Goal: Task Accomplishment & Management: Manage account settings

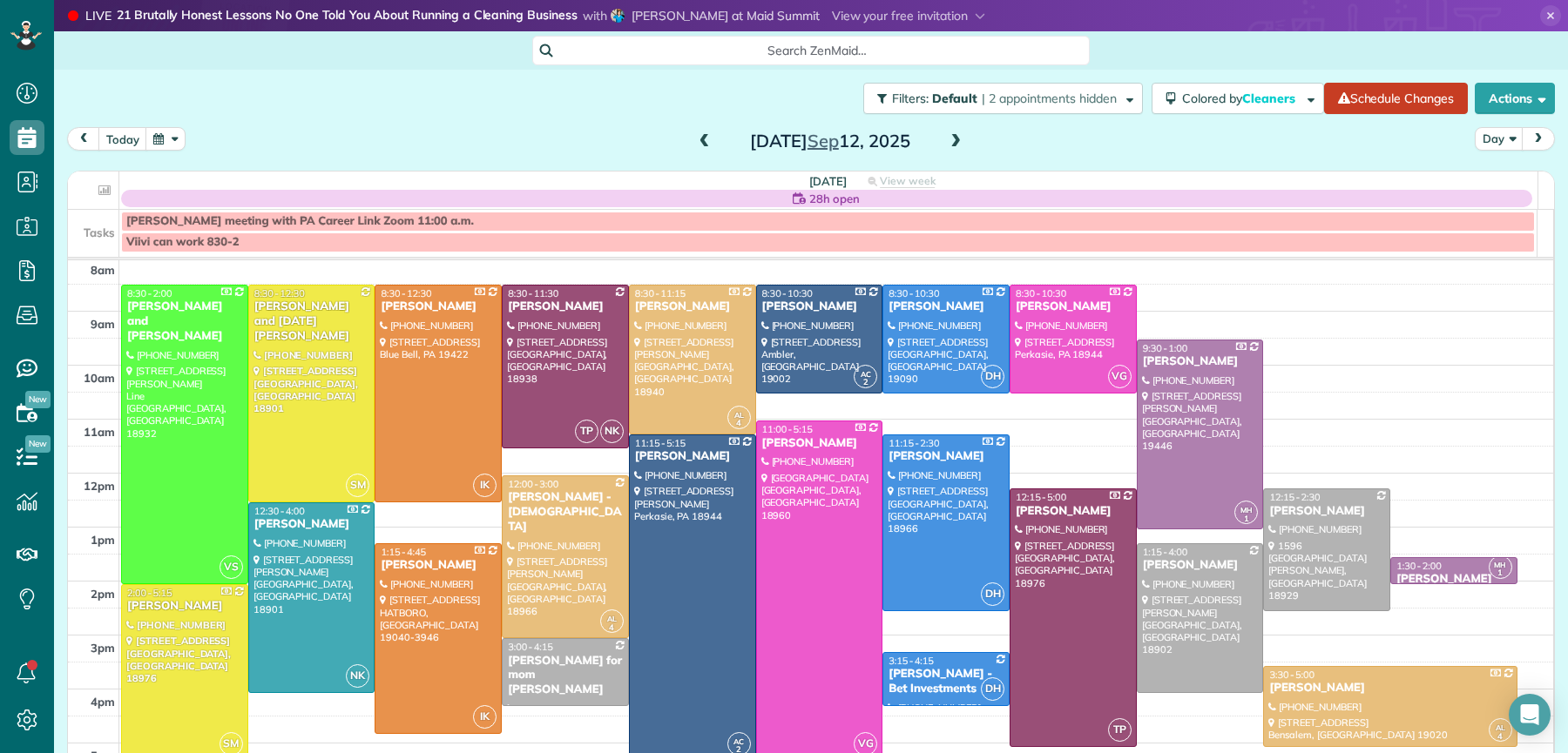
scroll to position [7, 7]
click at [948, 137] on span at bounding box center [956, 142] width 19 height 15
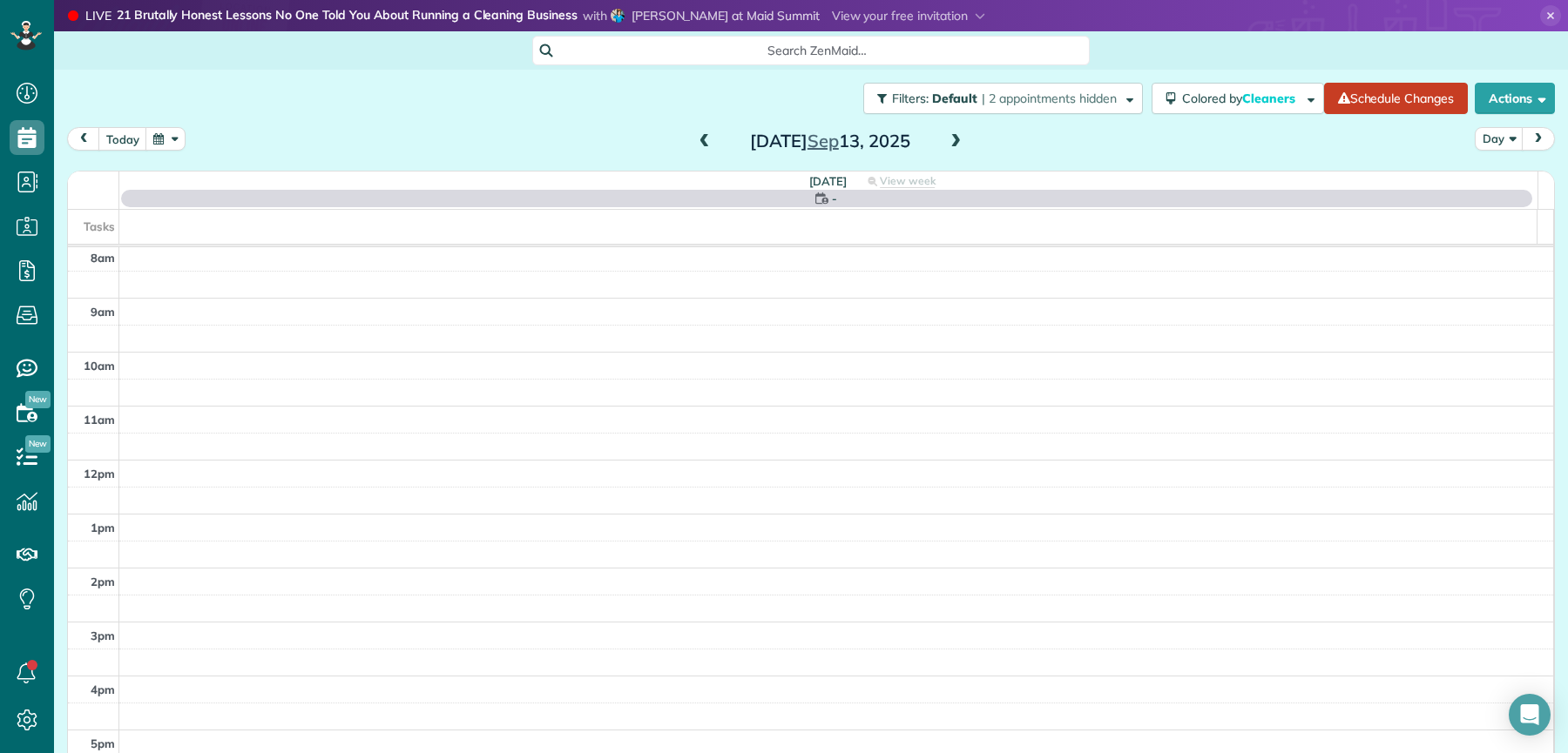
click at [948, 137] on span at bounding box center [956, 142] width 19 height 15
click at [949, 136] on span at bounding box center [956, 142] width 19 height 15
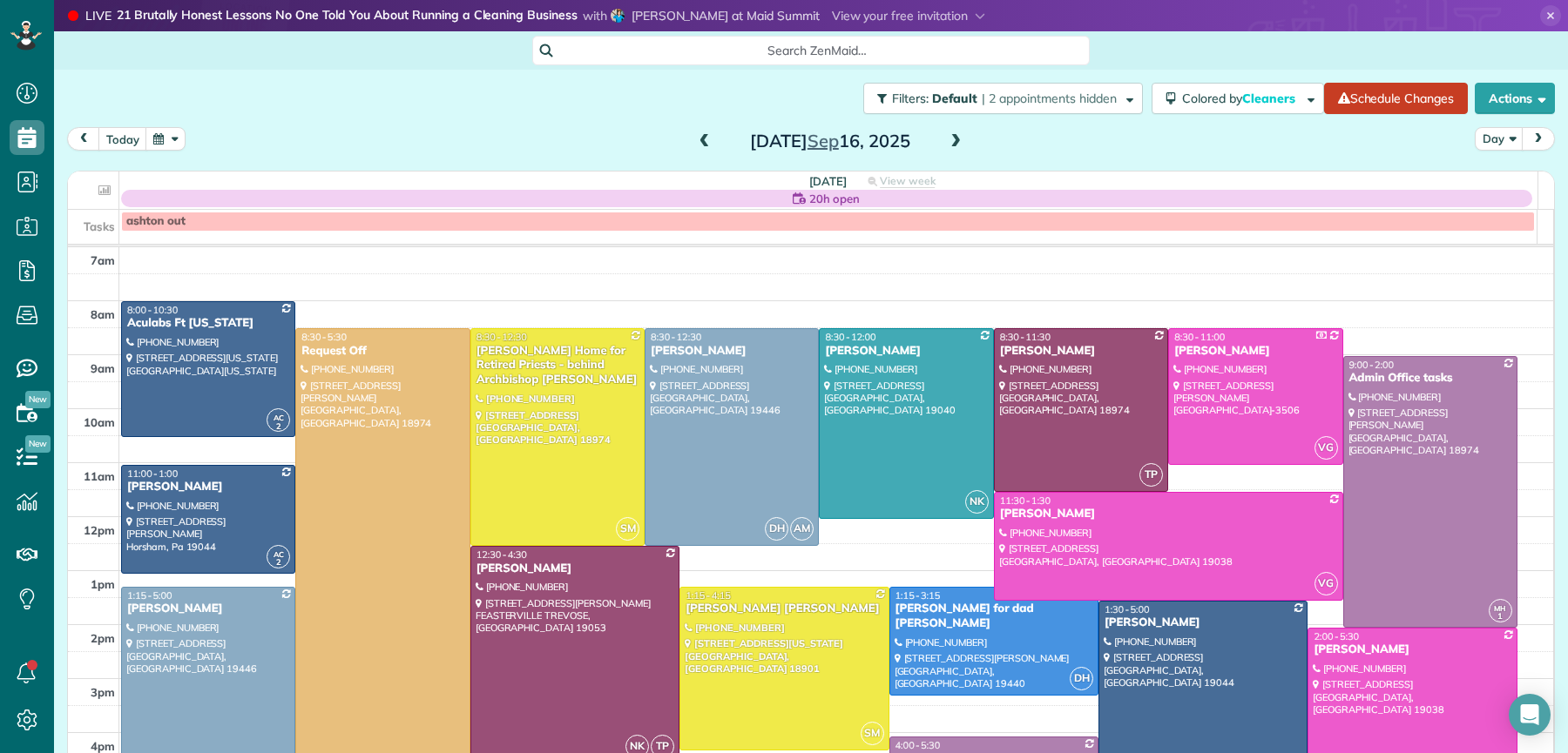
click at [949, 137] on span at bounding box center [956, 142] width 19 height 15
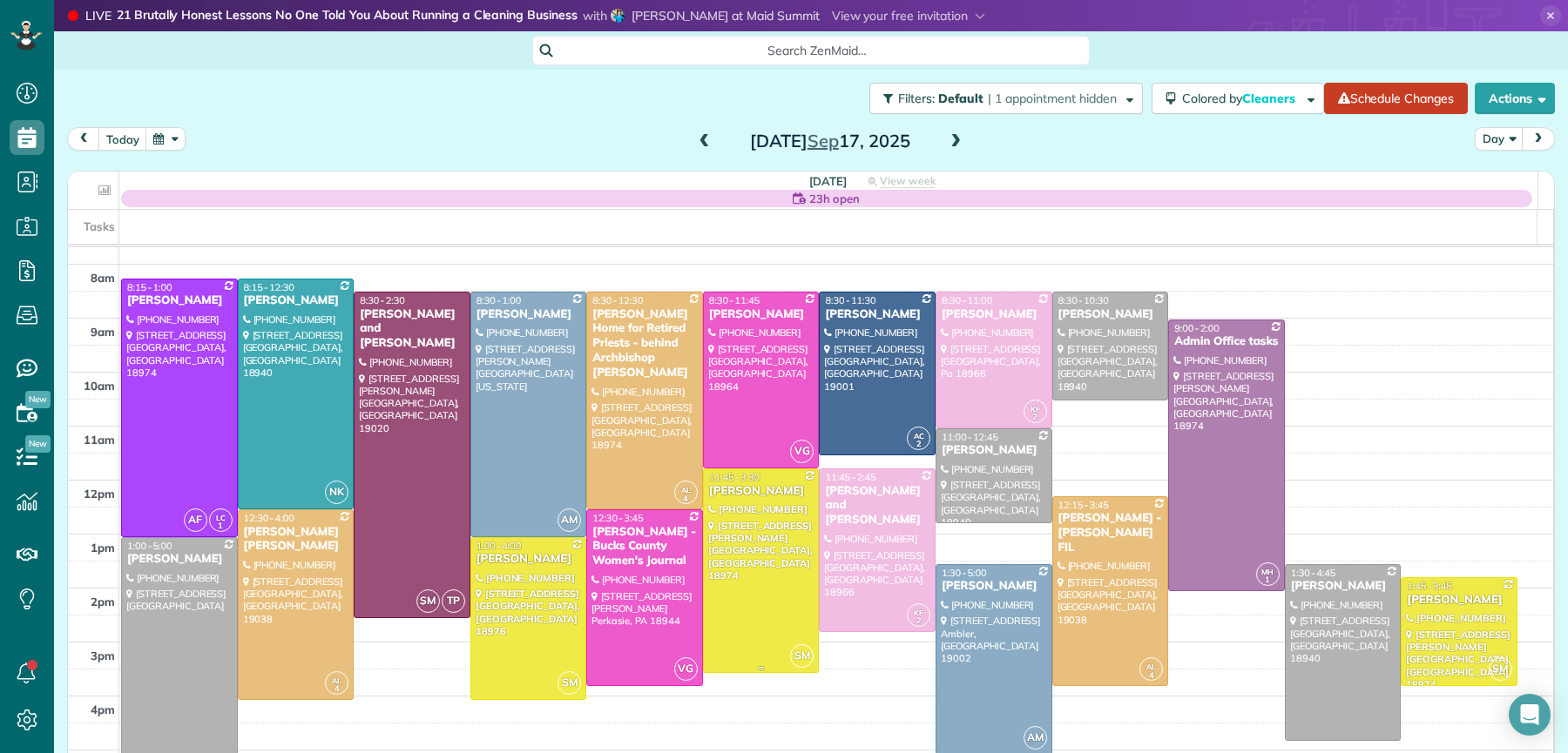
scroll to position [37, 0]
click at [1058, 317] on div "[PERSON_NAME]" at bounding box center [1111, 314] width 107 height 14
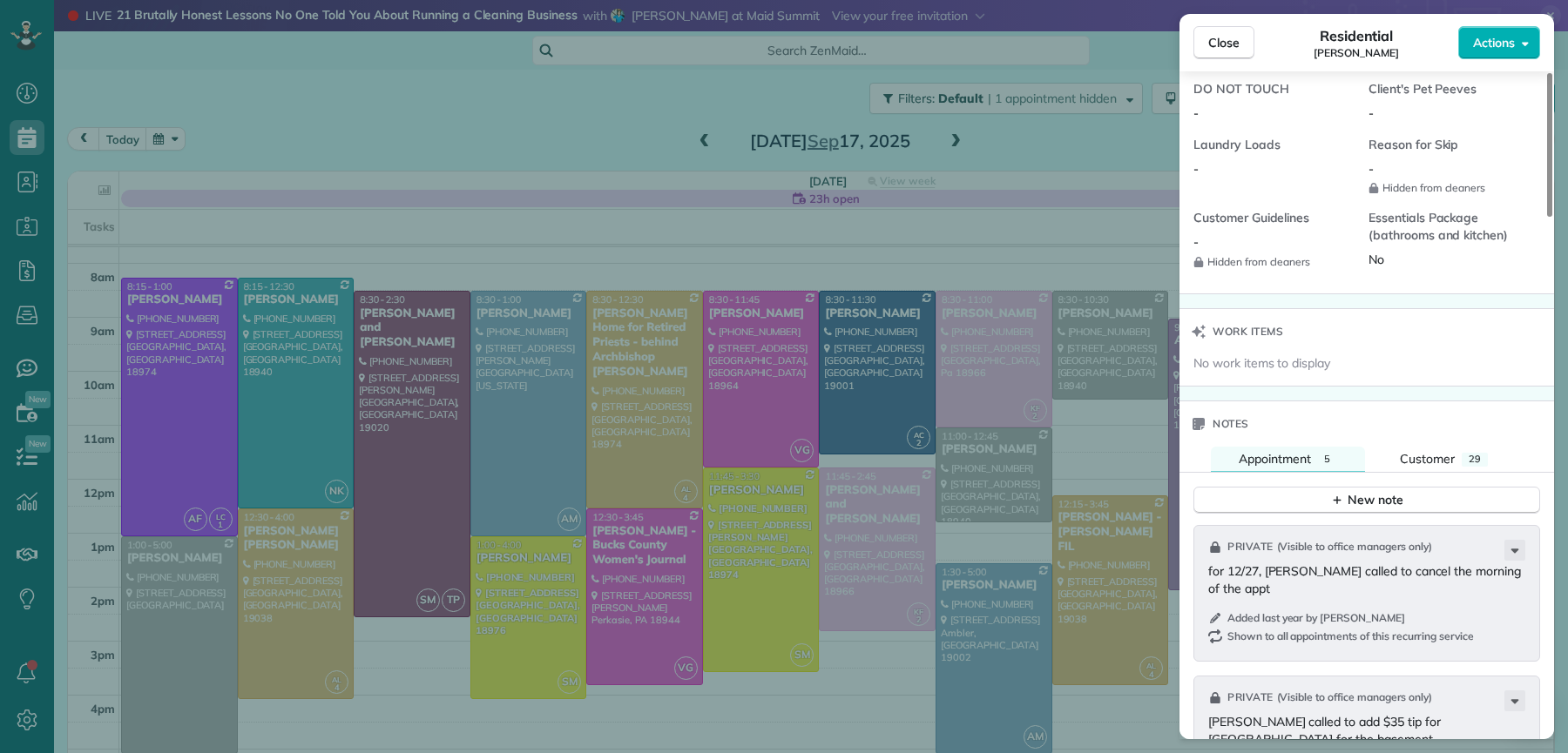
scroll to position [1443, 0]
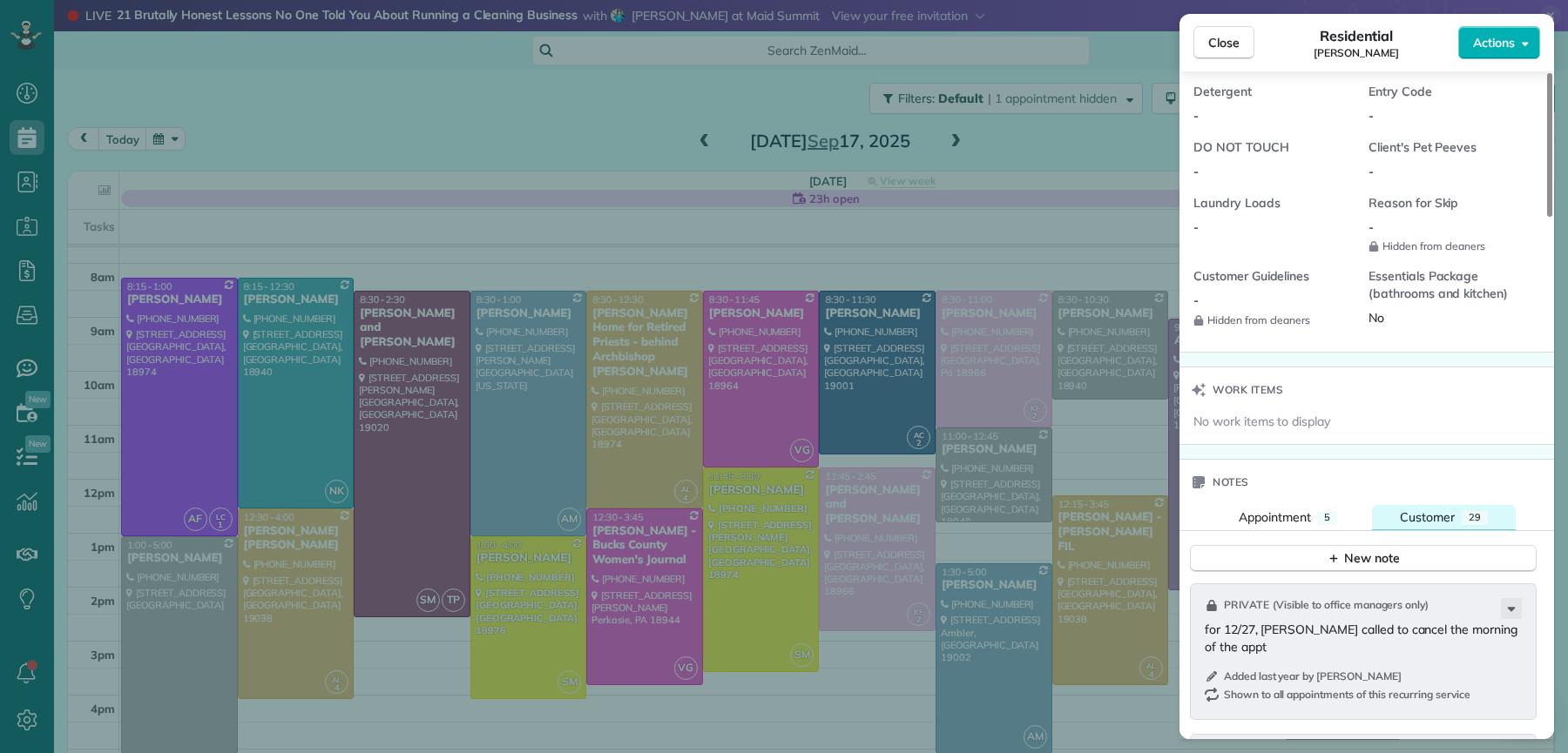
click at [1415, 525] on span "Customer" at bounding box center [1427, 516] width 55 height 15
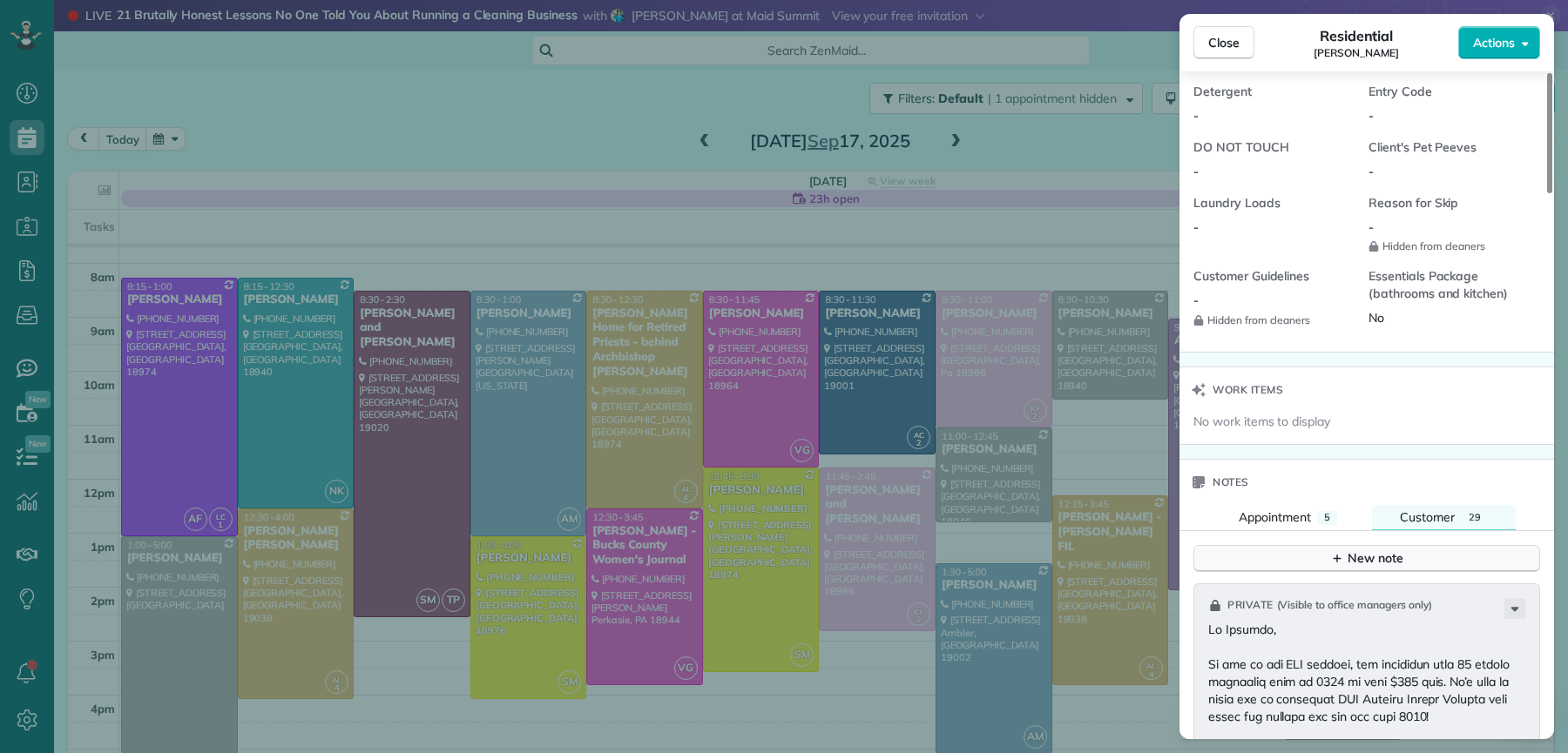
click at [1387, 557] on div "New note" at bounding box center [1367, 559] width 73 height 18
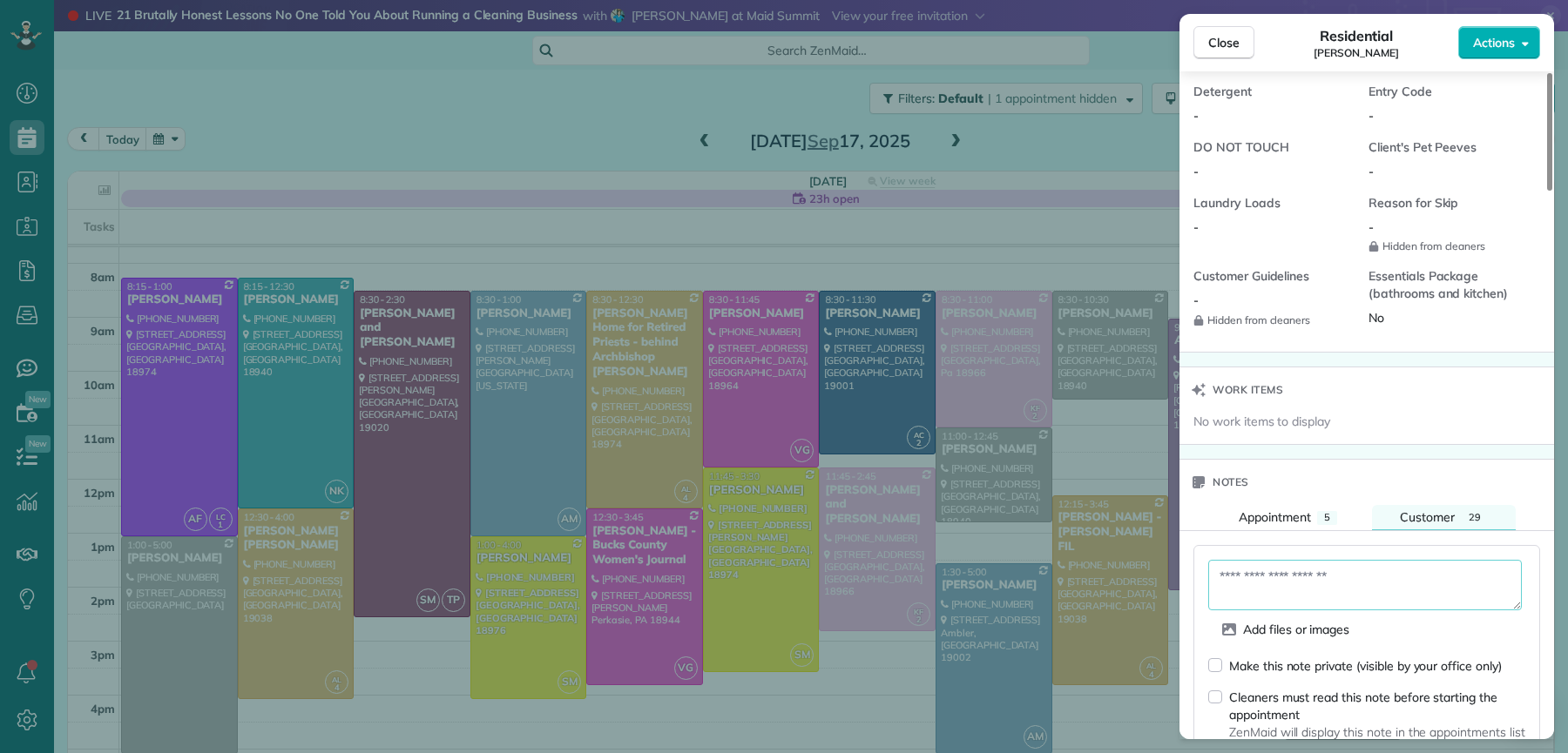
click at [1287, 584] on textarea at bounding box center [1365, 585] width 313 height 51
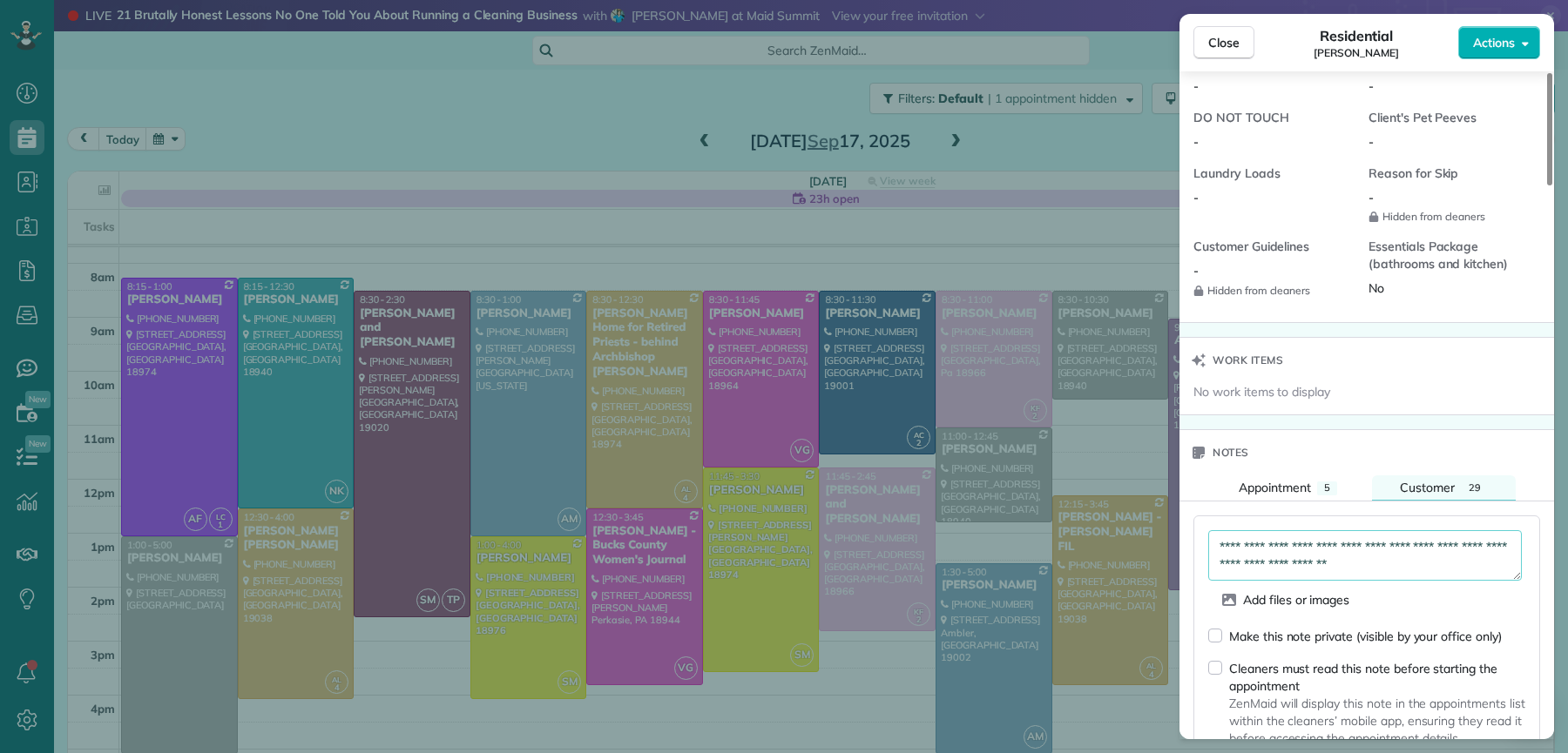
scroll to position [1511, 0]
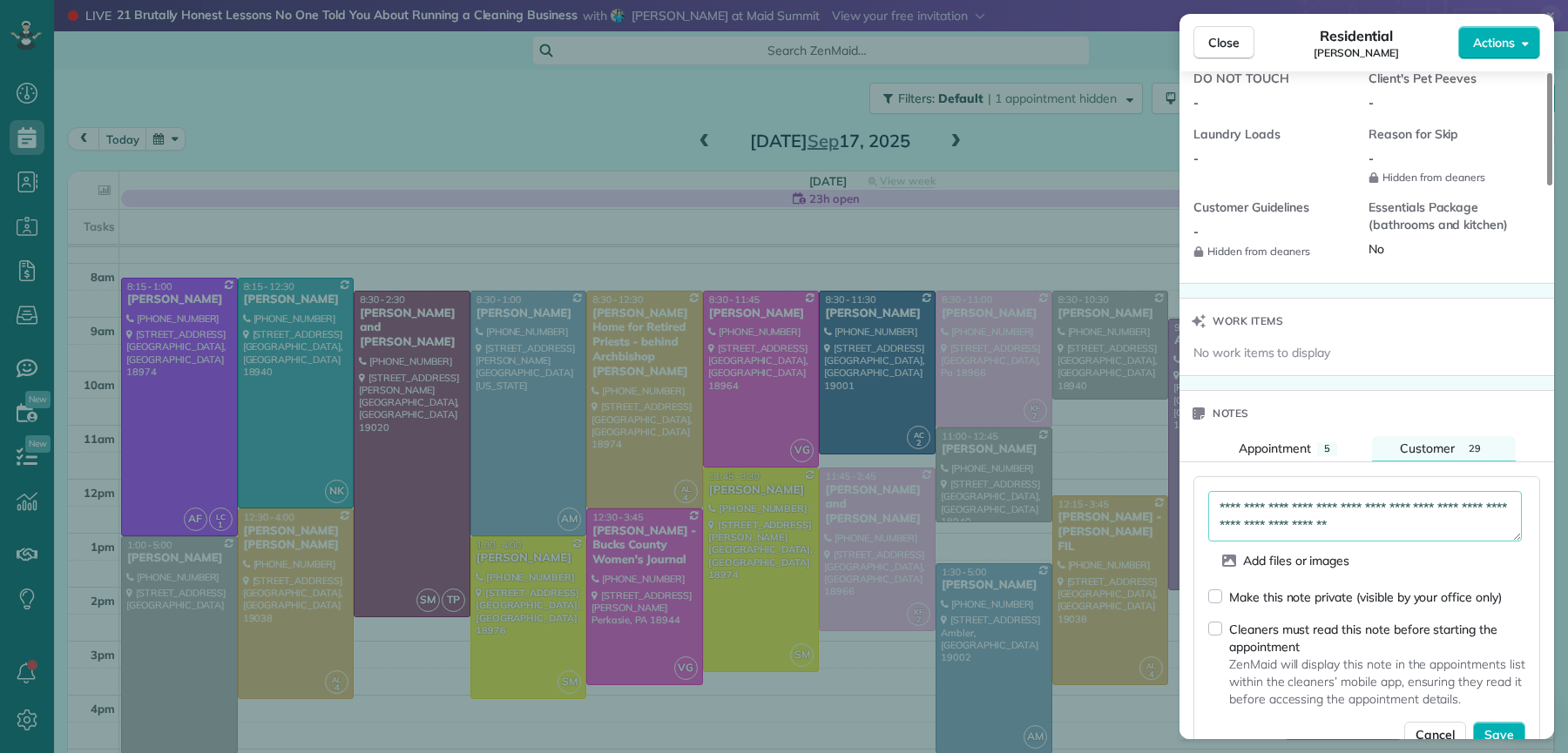
type textarea "**********"
click at [1223, 616] on div "Make this note private (visible by your office only) Cleaners must read this no…" at bounding box center [1367, 668] width 317 height 161
click at [1220, 606] on div "Make this note private (visible by your office only)" at bounding box center [1355, 597] width 294 height 18
click at [1503, 729] on div "Make this note private (visible by your office only) Cleaners must read this no…" at bounding box center [1367, 668] width 317 height 161
click at [1506, 731] on button "Save" at bounding box center [1499, 735] width 52 height 26
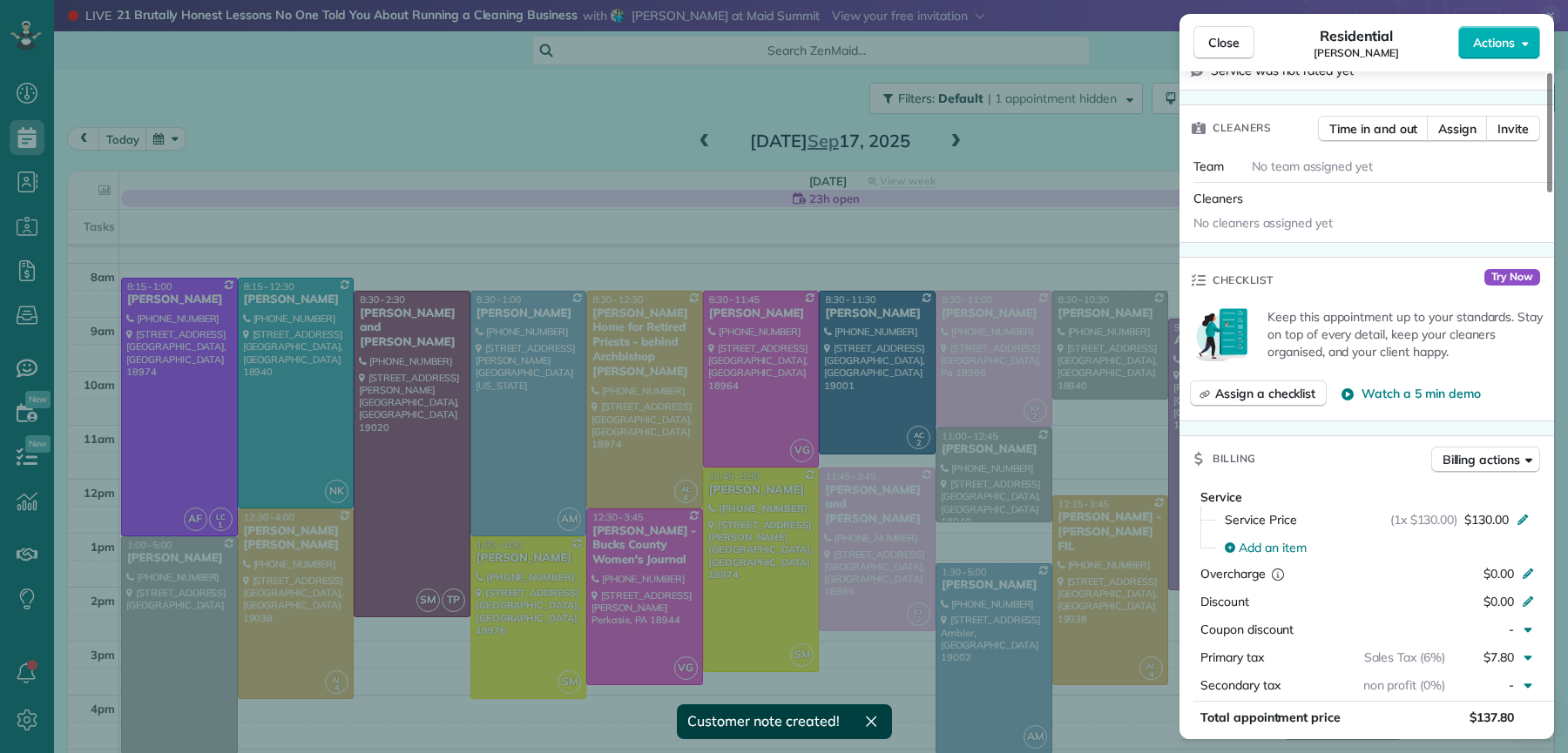
scroll to position [0, 0]
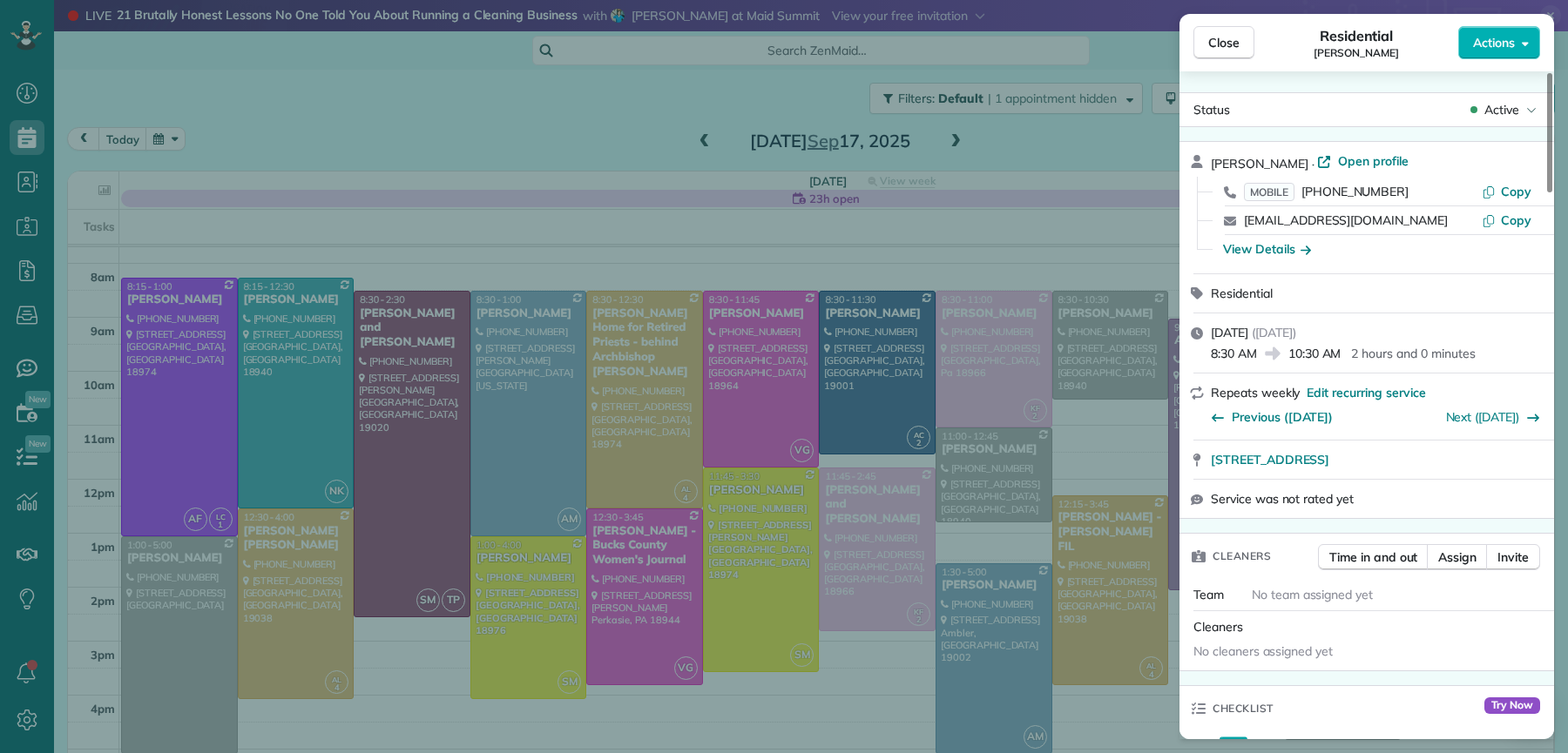
click at [1395, 161] on span "Open profile" at bounding box center [1374, 161] width 70 height 17
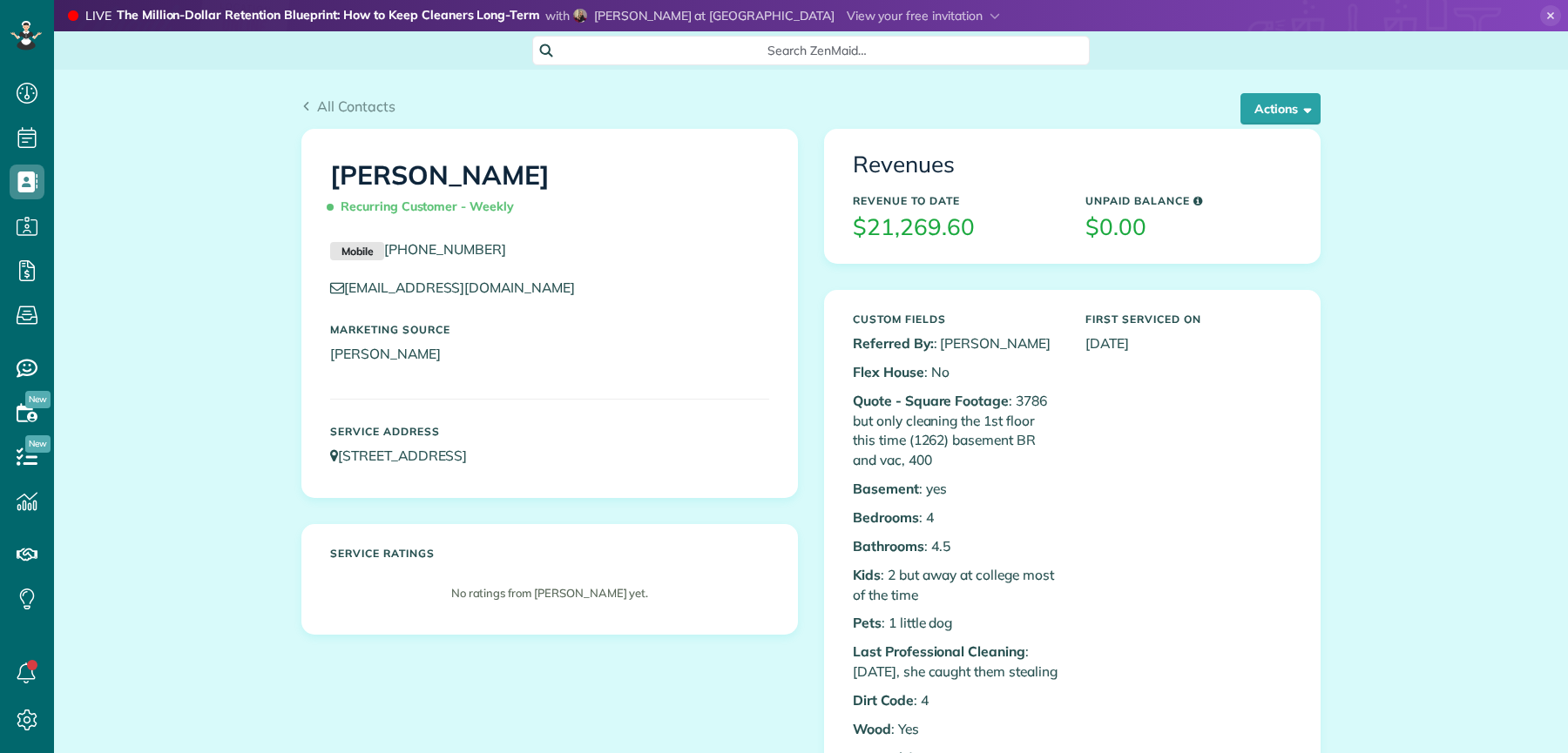
scroll to position [7, 7]
click at [1284, 111] on button "Actions" at bounding box center [1281, 108] width 80 height 32
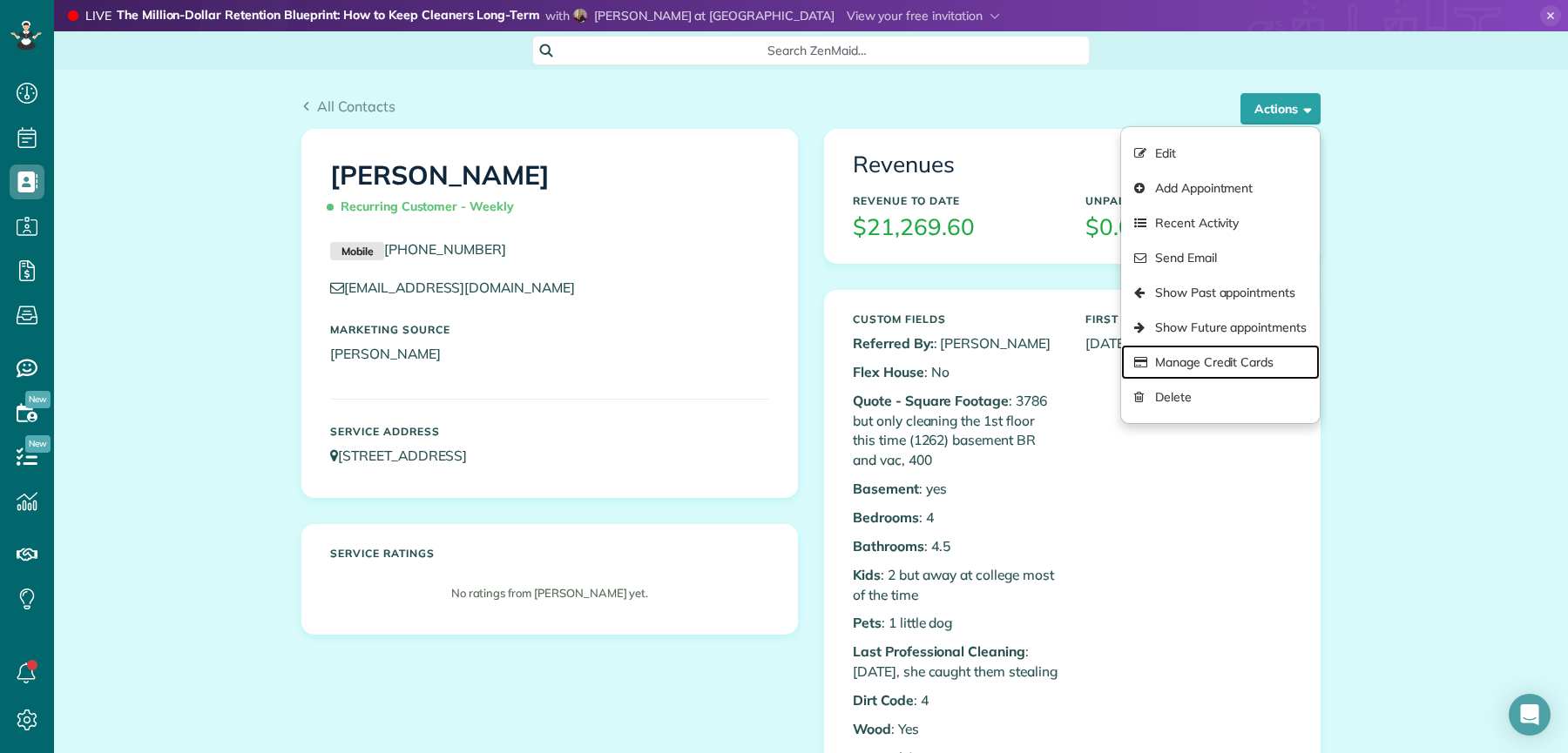
click at [1237, 368] on link "Manage Credit Cards" at bounding box center [1221, 362] width 199 height 35
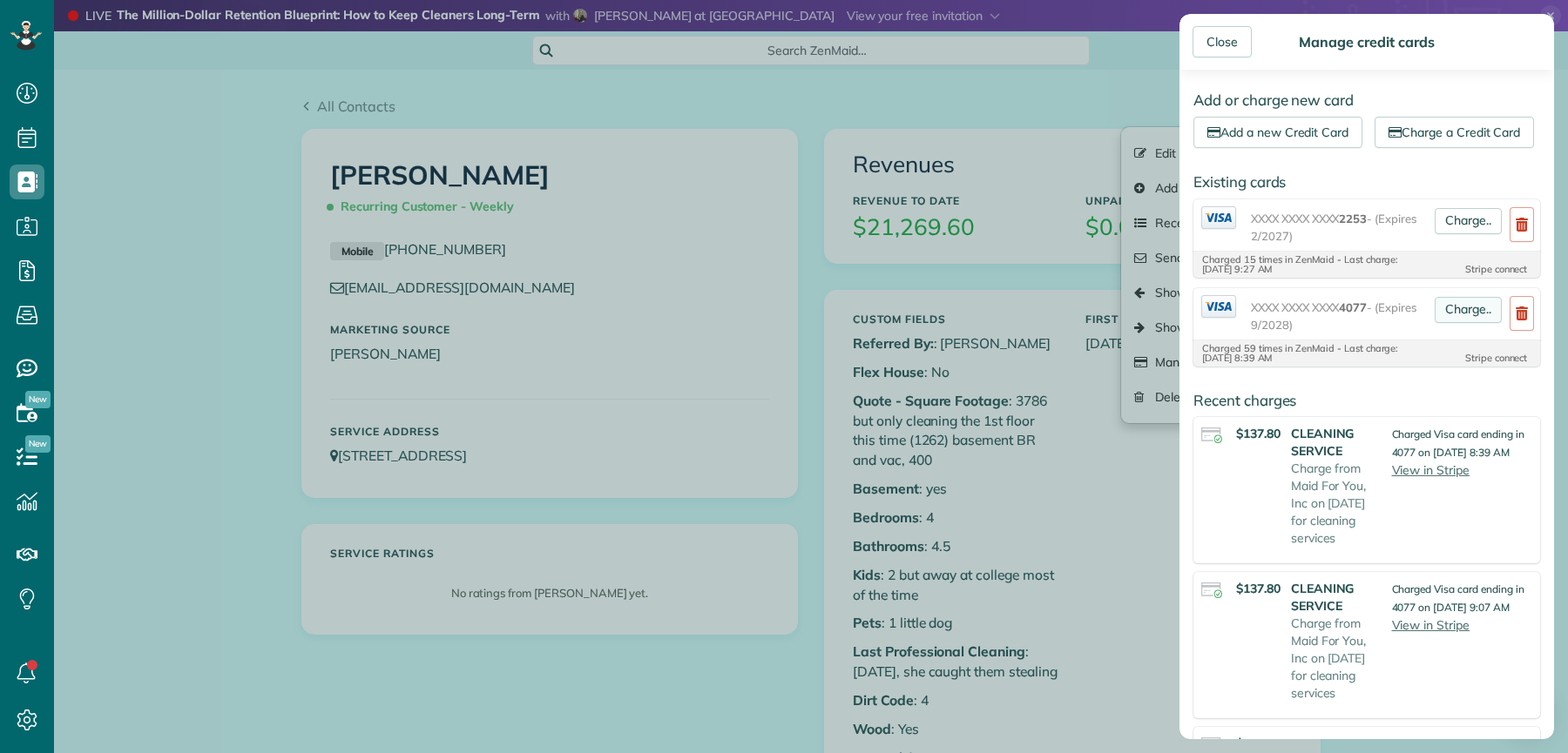
click at [1435, 323] on link "Charge.." at bounding box center [1469, 310] width 67 height 26
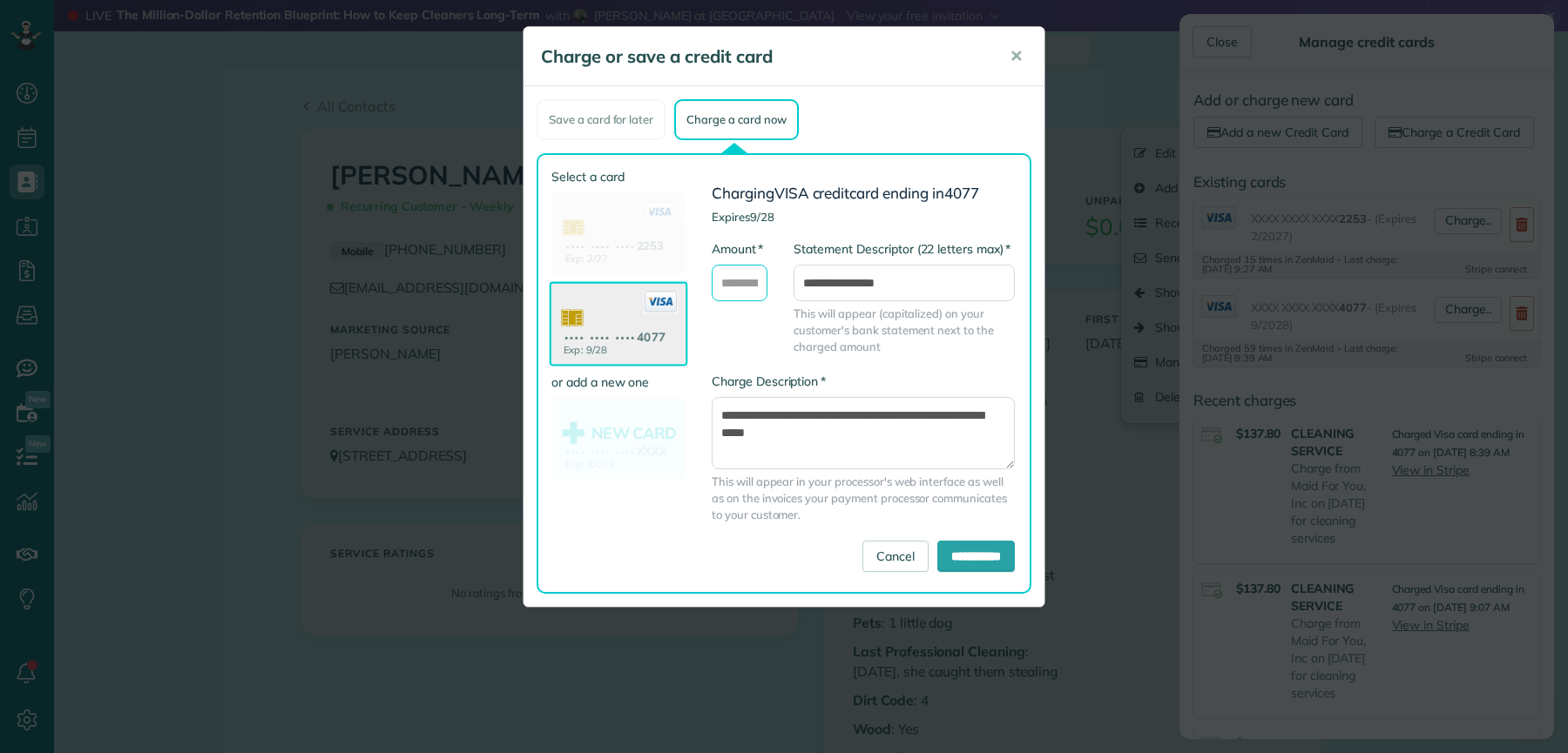
click at [745, 282] on input "* Amount" at bounding box center [740, 283] width 56 height 37
type input "***"
drag, startPoint x: 818, startPoint y: 427, endPoint x: 732, endPoint y: 433, distance: 86.2
click at [722, 432] on textarea "**********" at bounding box center [863, 432] width 303 height 71
type textarea "**********"
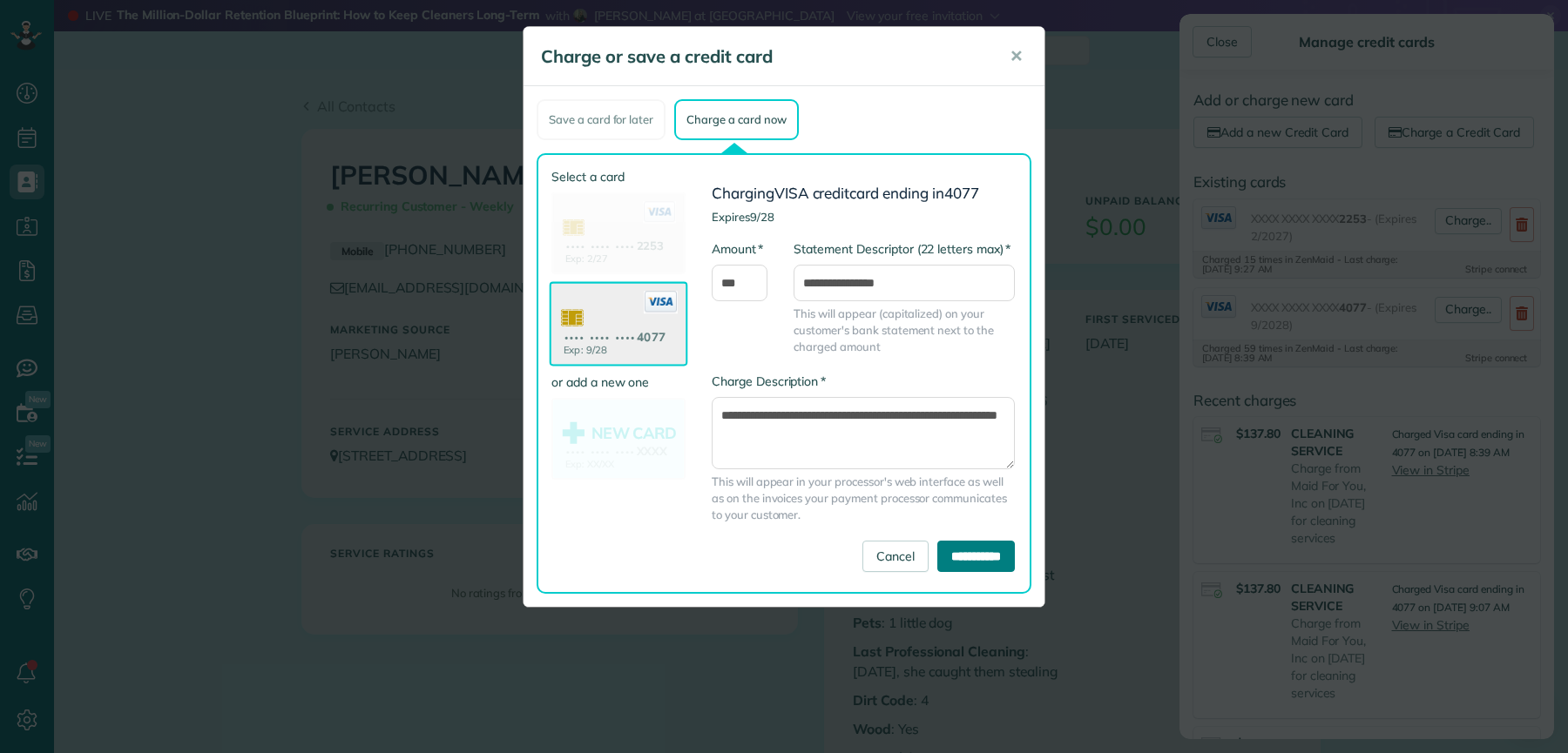
click at [962, 562] on input "**********" at bounding box center [976, 556] width 78 height 32
